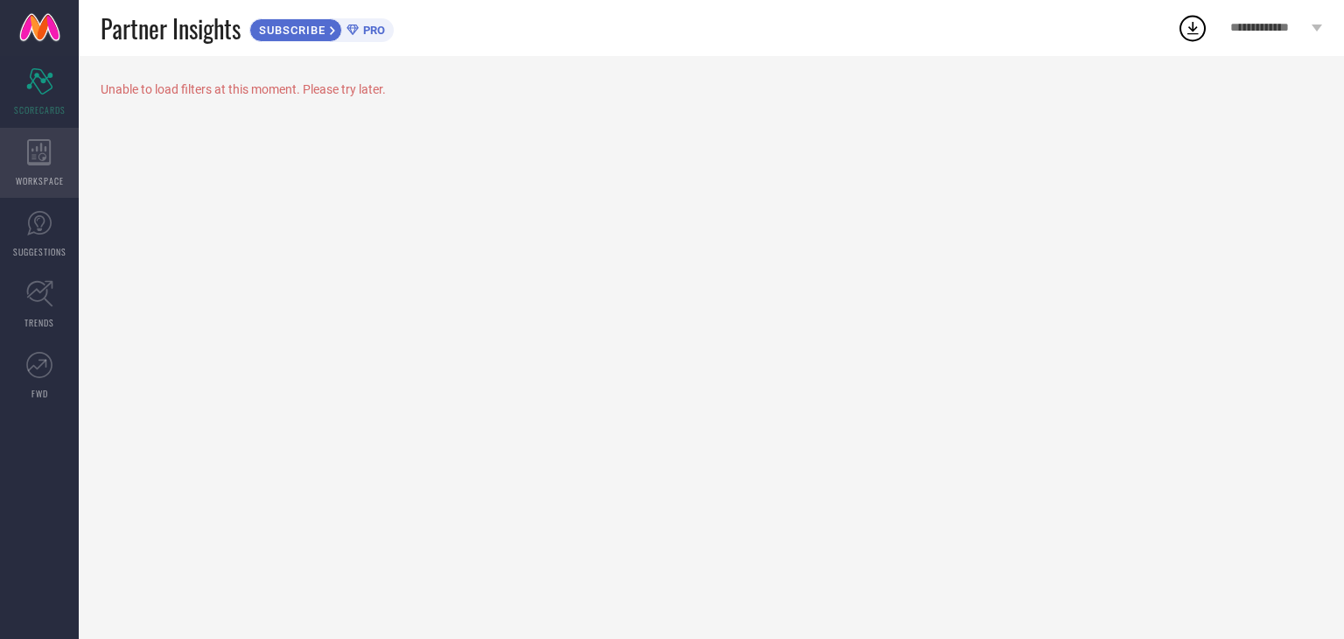
click at [10, 171] on div "WORKSPACE" at bounding box center [39, 163] width 79 height 70
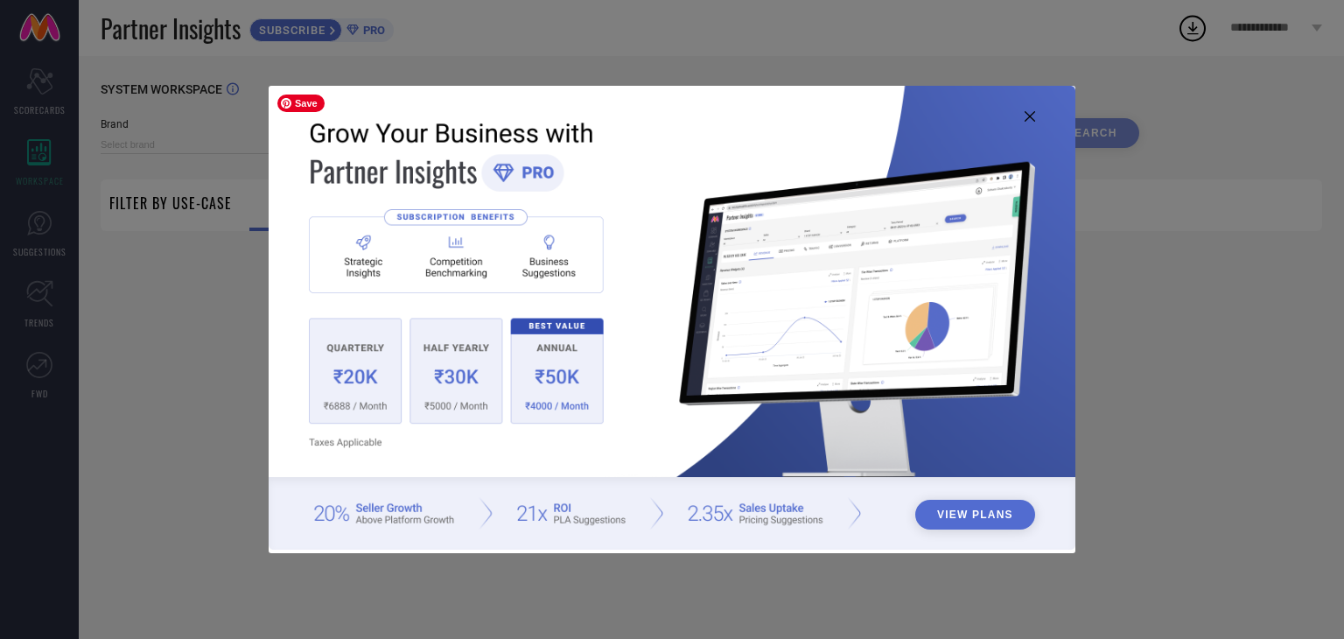
type input "1 STOP FASHION"
type input "All"
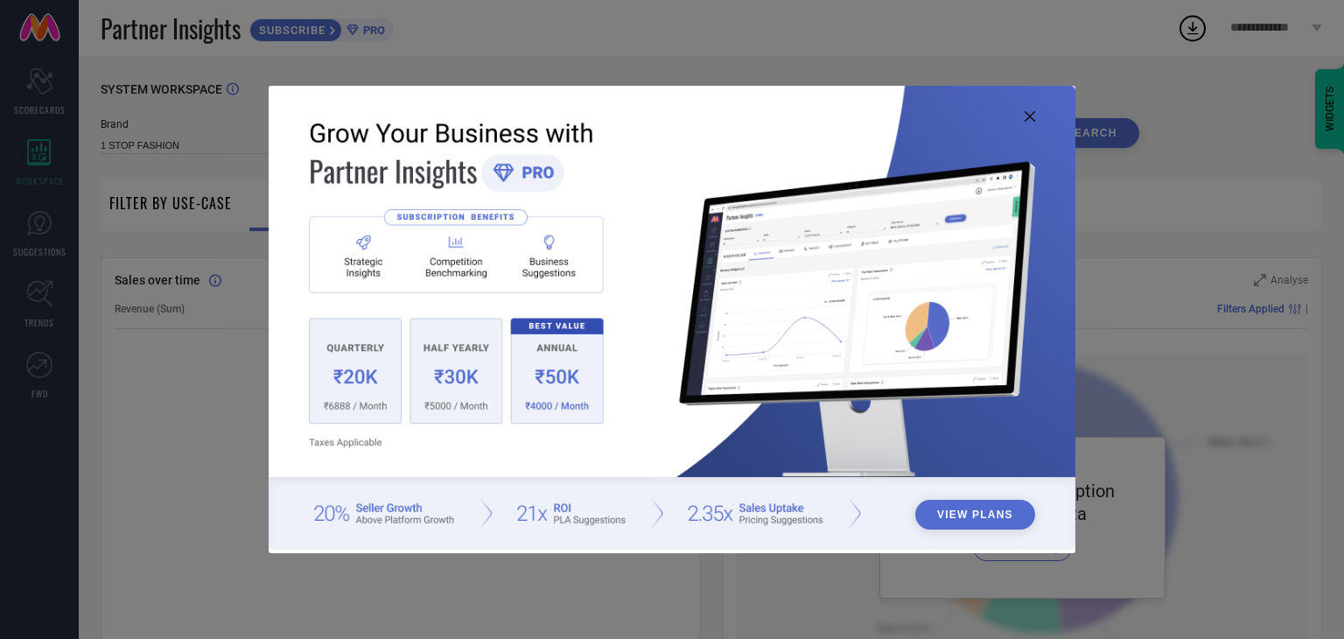
click at [1032, 113] on icon at bounding box center [1030, 116] width 10 height 10
